Goal: Find specific page/section: Find specific page/section

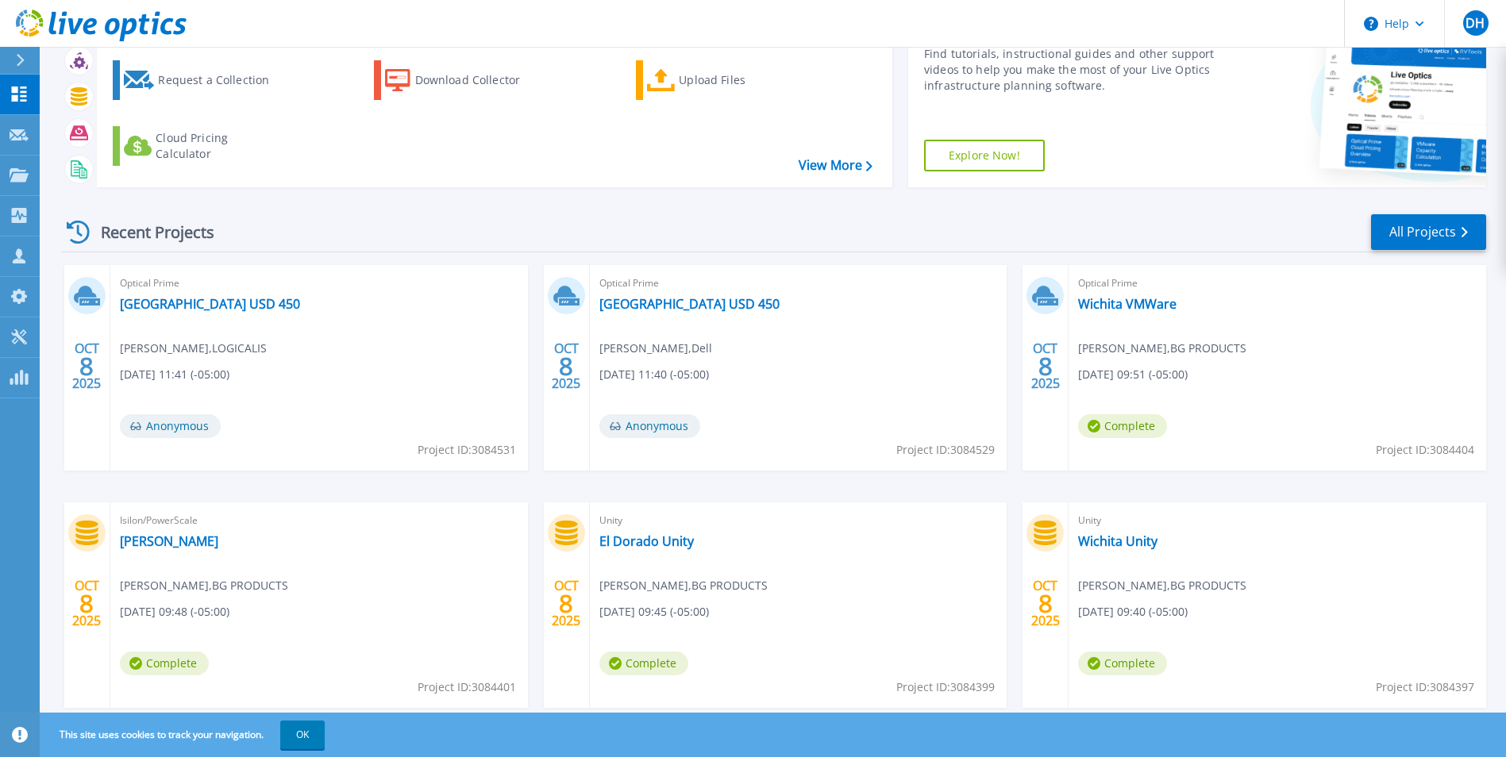
scroll to position [122, 0]
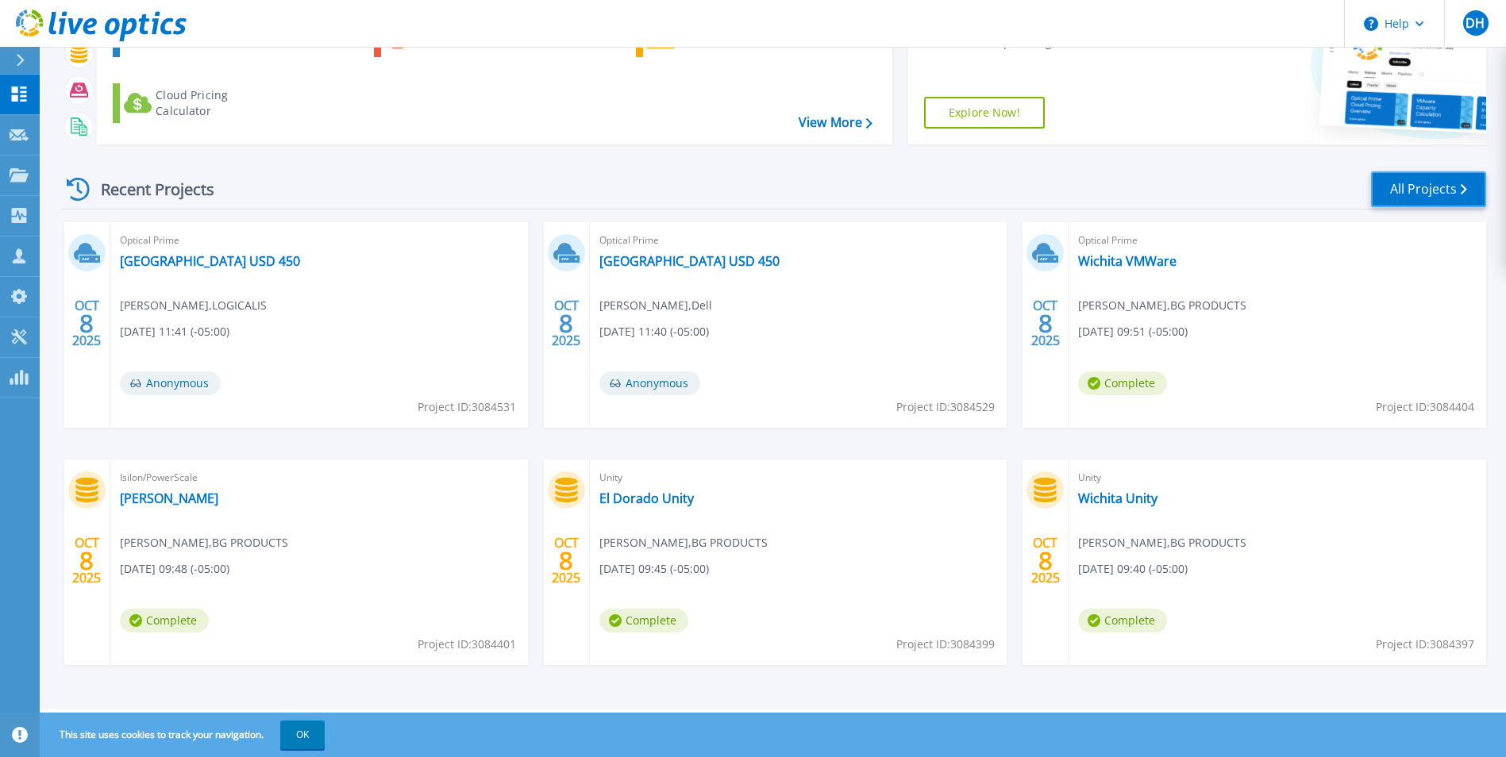
click at [1444, 175] on link "All Projects" at bounding box center [1428, 189] width 115 height 36
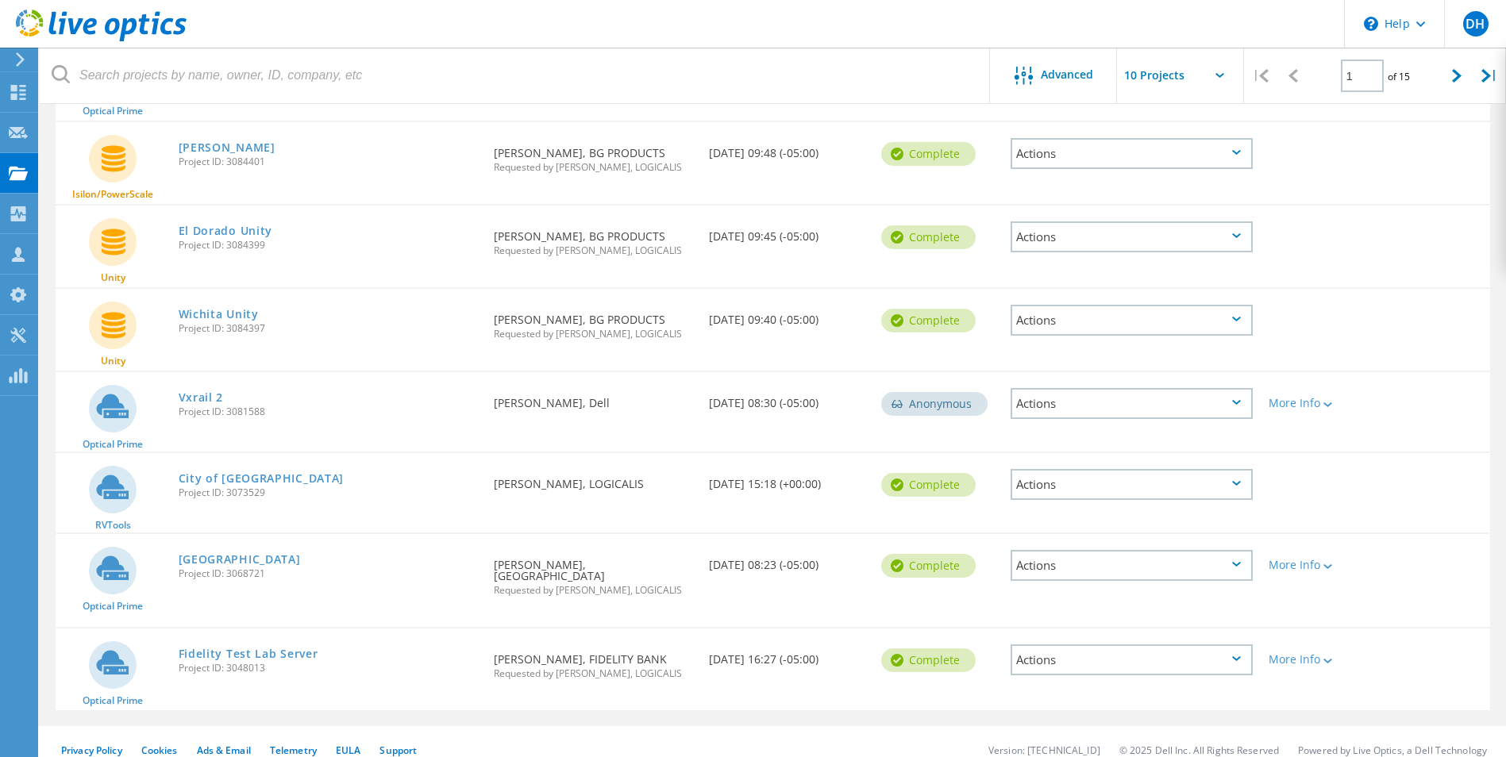
scroll to position [424, 0]
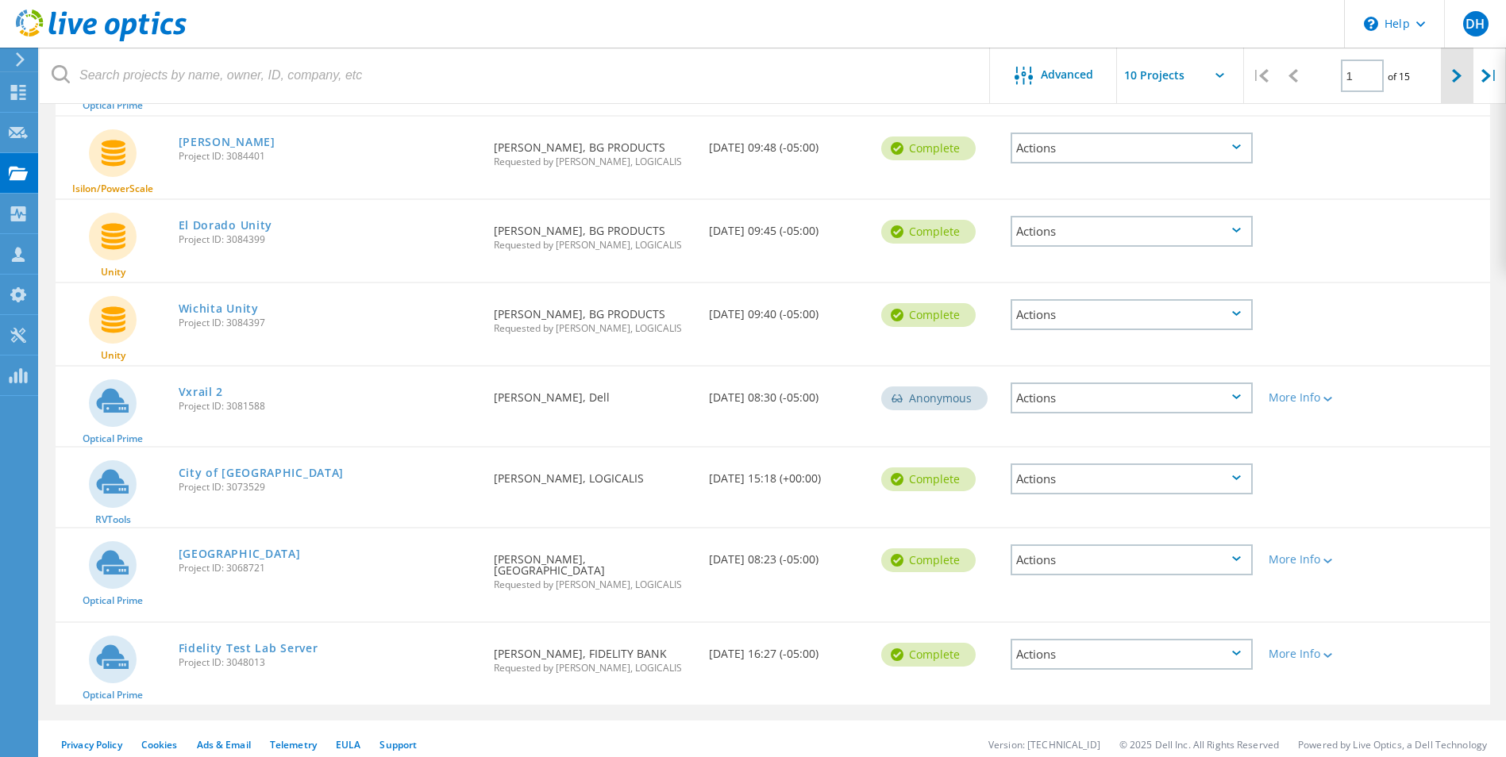
click at [1449, 74] on div at bounding box center [1457, 76] width 33 height 56
type input "2"
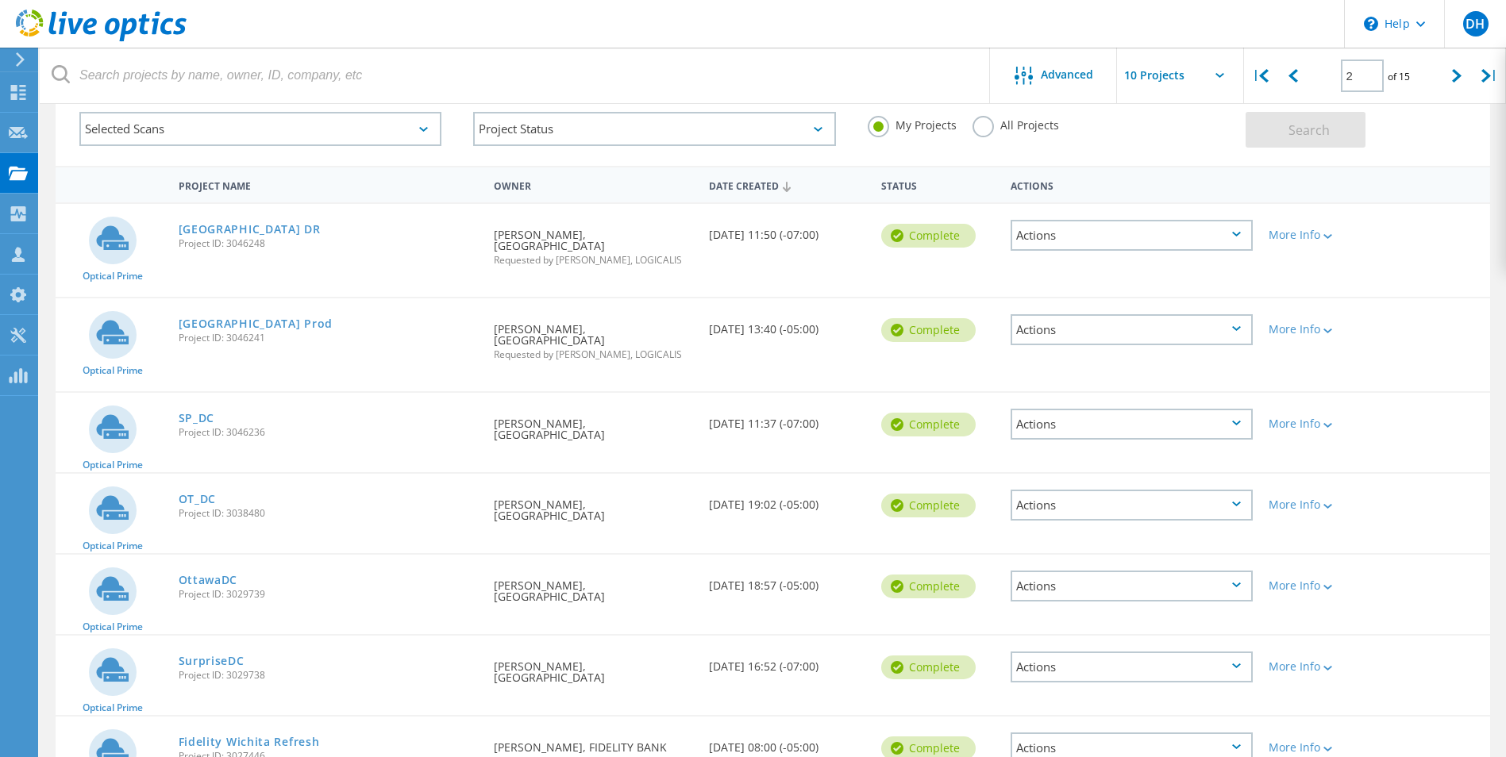
scroll to position [0, 0]
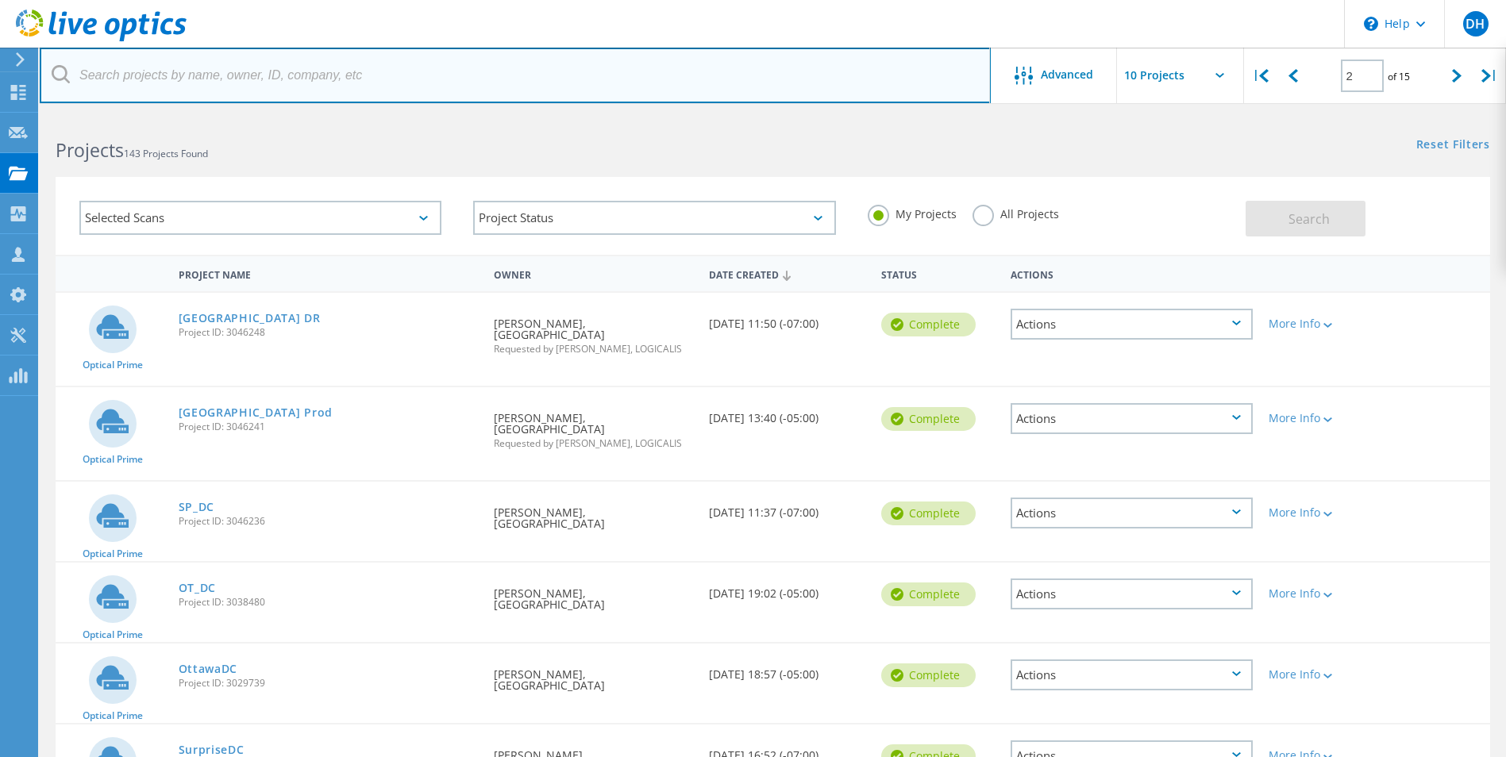
click at [176, 80] on input "text" at bounding box center [515, 76] width 951 height 56
type input "city"
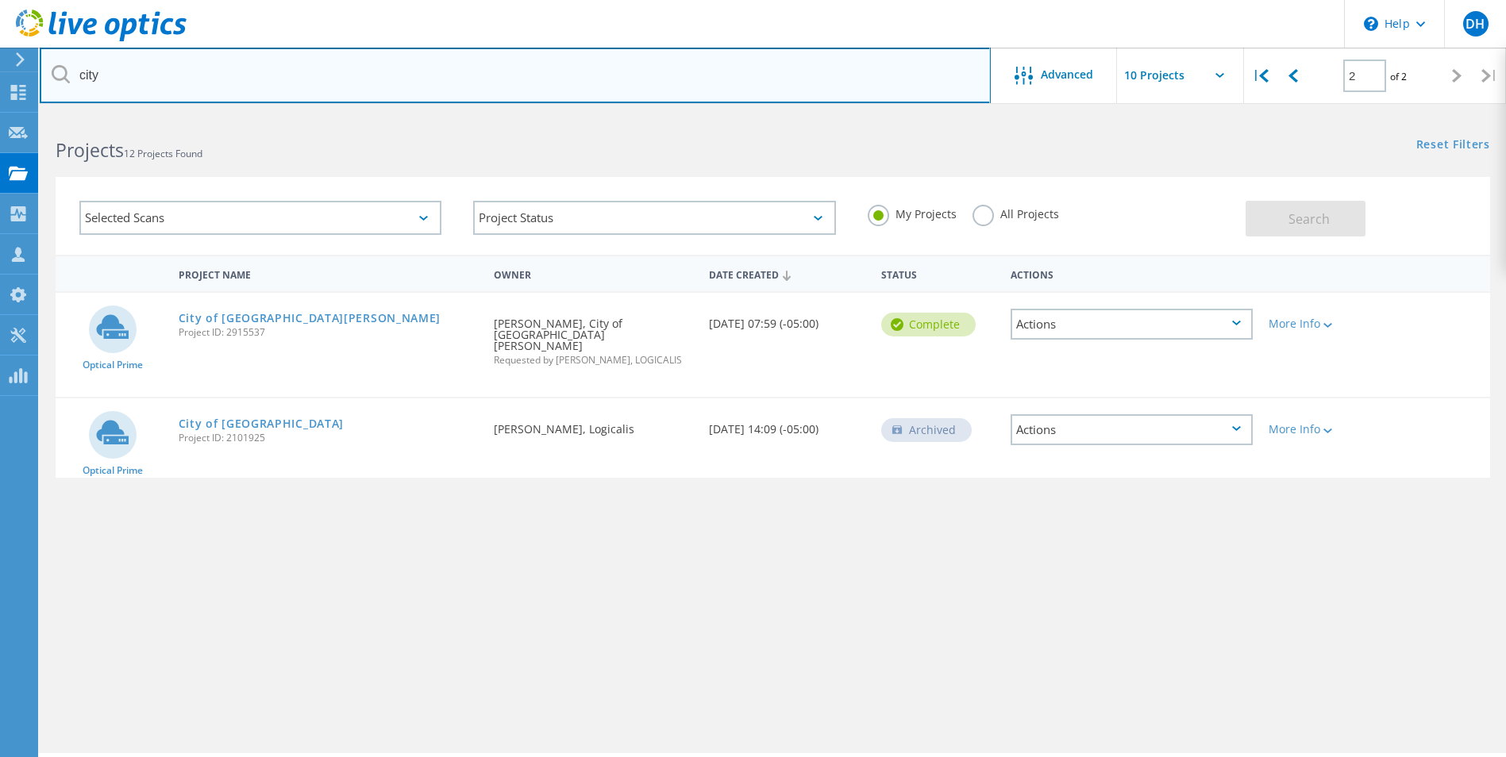
drag, startPoint x: 142, startPoint y: 71, endPoint x: -110, endPoint y: 62, distance: 252.6
click at [0, 62] on html "\n Help Explore Helpful Articles Contact Support DH Channel Partner [PERSON_NAM…" at bounding box center [753, 400] width 1506 height 801
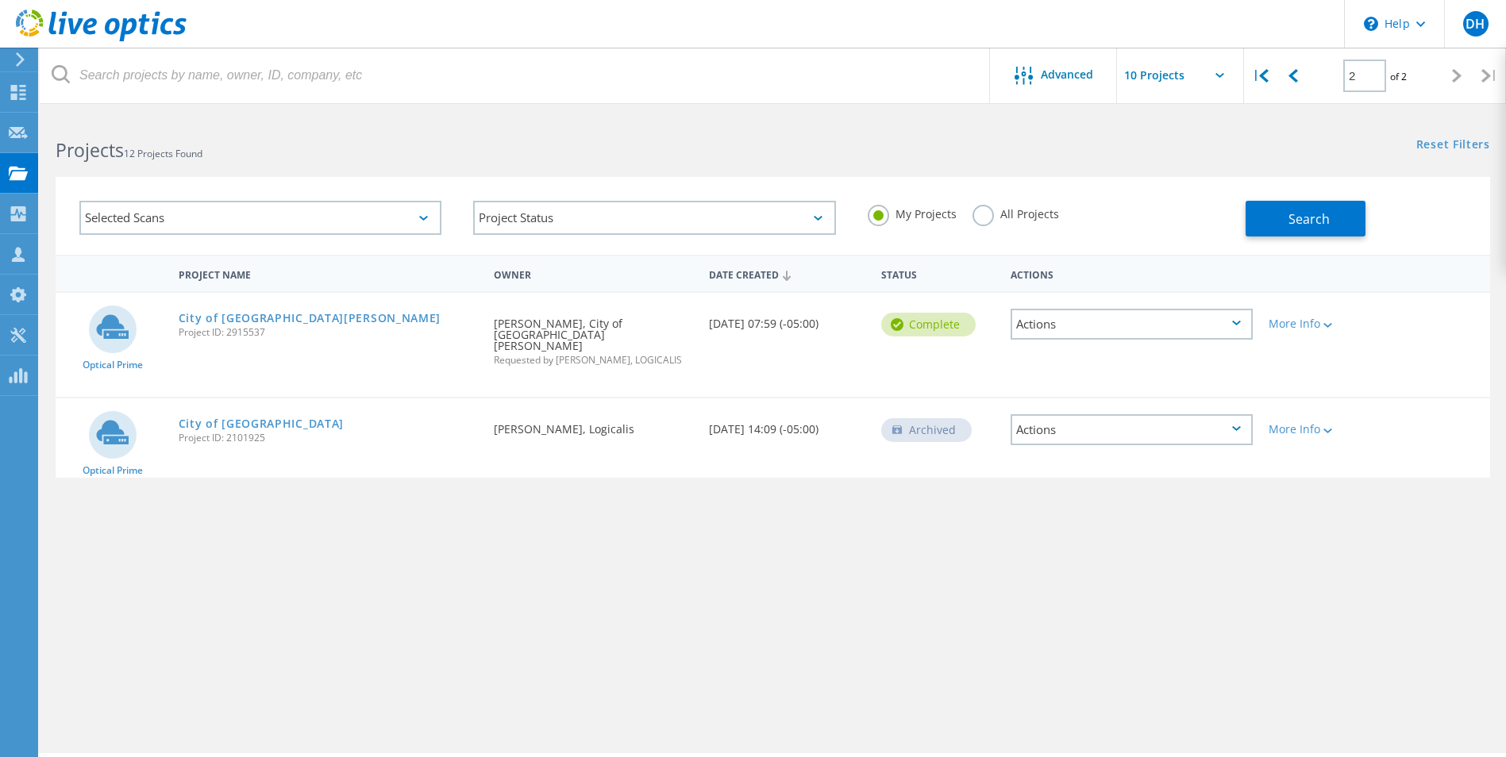
click at [525, 588] on div "Project Name Owner Date Created Status Actions Optical Prime City of St [PERSON…" at bounding box center [773, 461] width 1434 height 413
click at [18, 101] on div at bounding box center [18, 94] width 19 height 17
